Goal: Information Seeking & Learning: Compare options

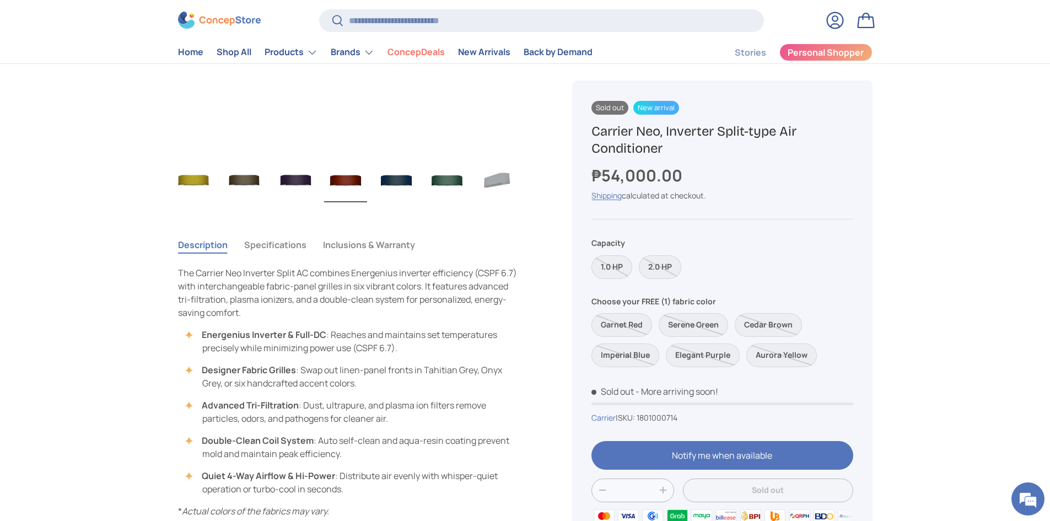
scroll to position [661, 0]
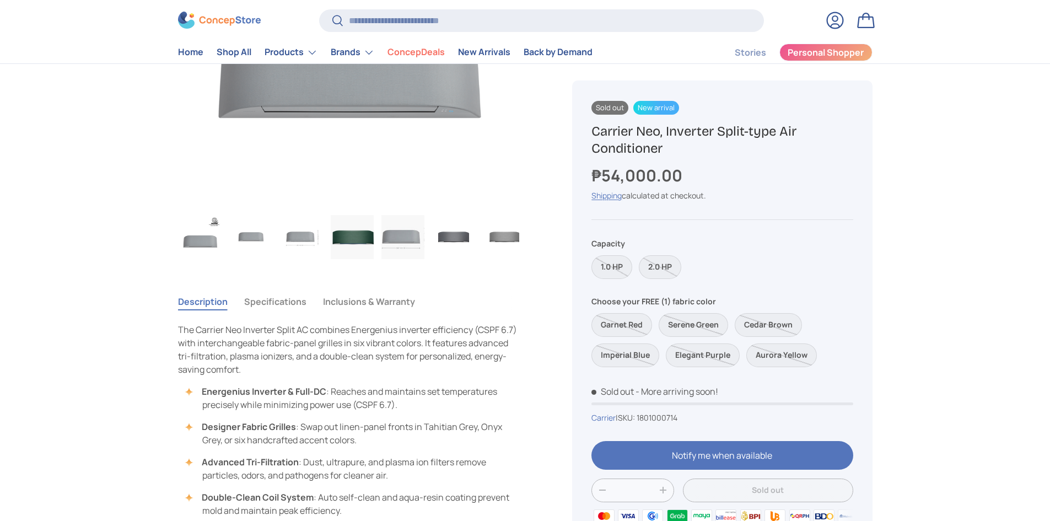
scroll to position [0, 463]
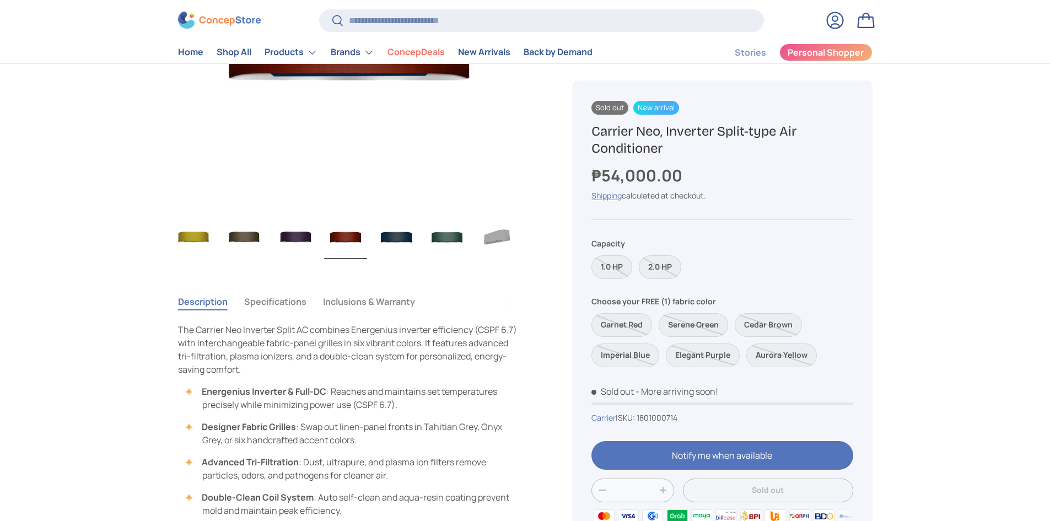
click at [672, 260] on label "2.0 HP" at bounding box center [660, 267] width 42 height 24
click at [670, 270] on label "2.0 HP" at bounding box center [660, 267] width 42 height 24
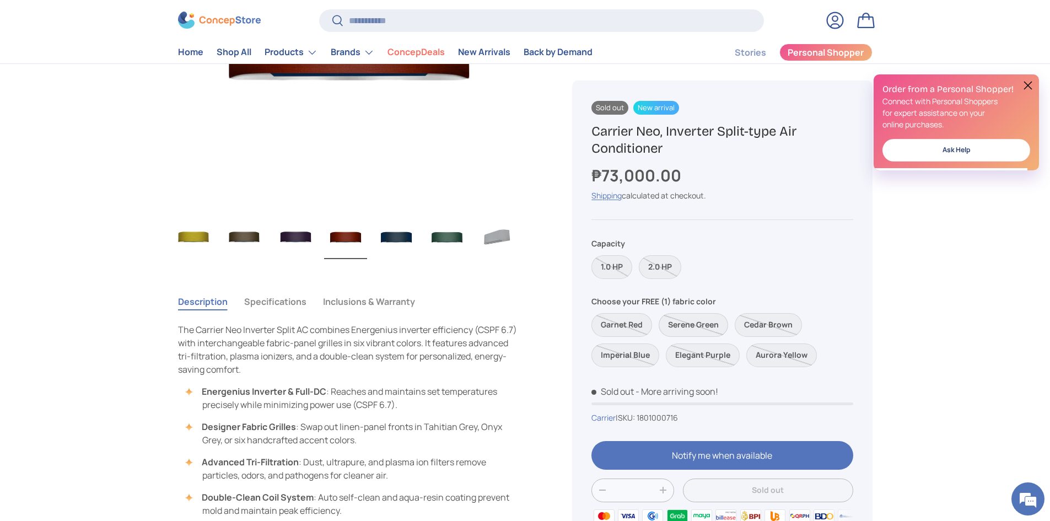
click at [689, 320] on label "Serene Green" at bounding box center [693, 325] width 69 height 24
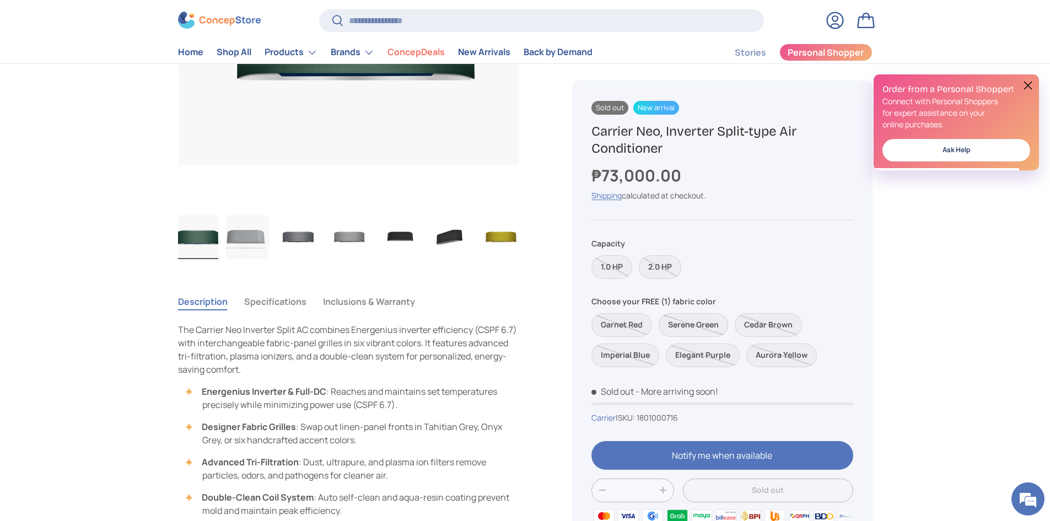
scroll to position [0, 152]
click at [693, 349] on label "Elegant Purple" at bounding box center [703, 355] width 74 height 24
